Goal: Information Seeking & Learning: Find specific page/section

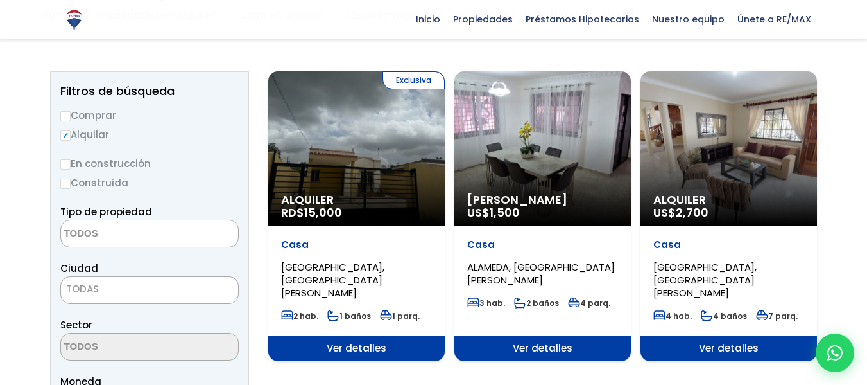
scroll to position [128, 0]
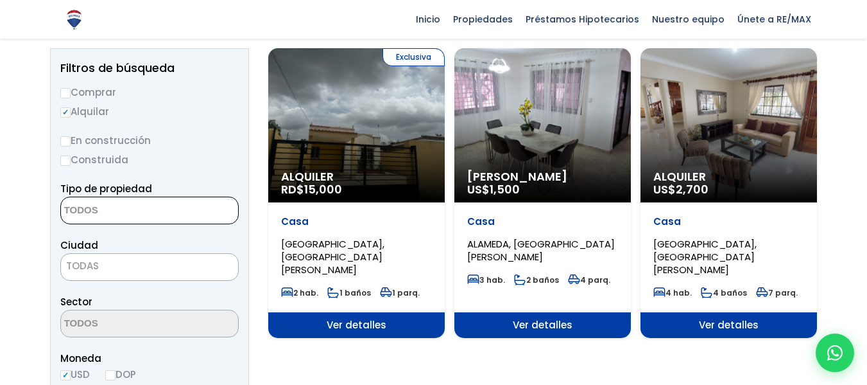
click at [128, 204] on textarea "Search" at bounding box center [123, 211] width 125 height 28
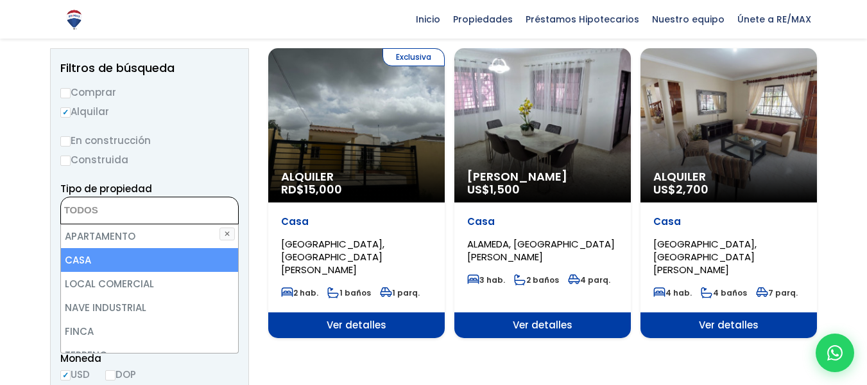
click at [115, 257] on li "CASA" at bounding box center [149, 260] width 177 height 24
select select "house"
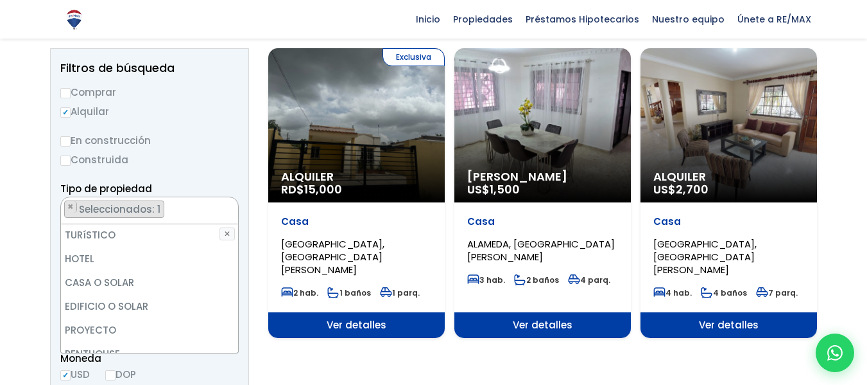
scroll to position [193, 0]
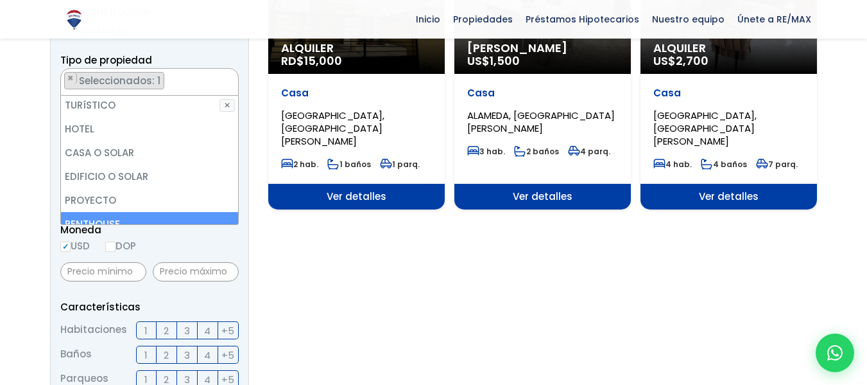
click at [107, 247] on input "DOP" at bounding box center [110, 246] width 10 height 10
radio input "true"
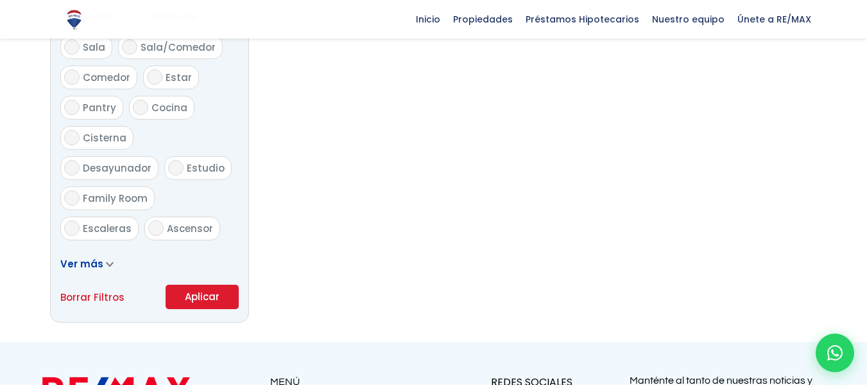
scroll to position [769, 0]
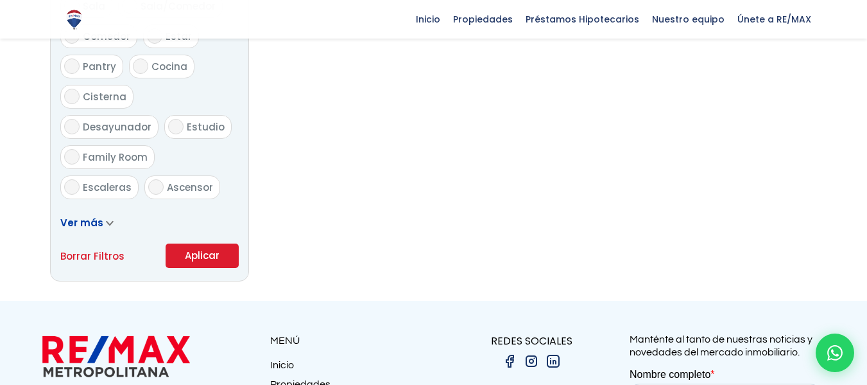
click at [187, 254] on button "Aplicar" at bounding box center [202, 255] width 73 height 24
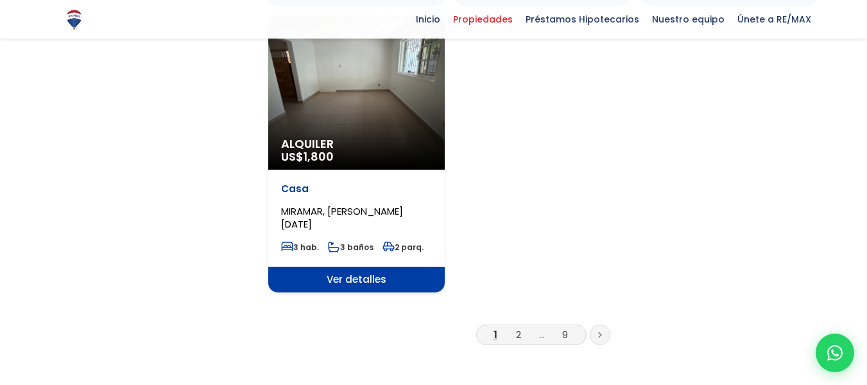
scroll to position [1669, 0]
